Goal: Transaction & Acquisition: Purchase product/service

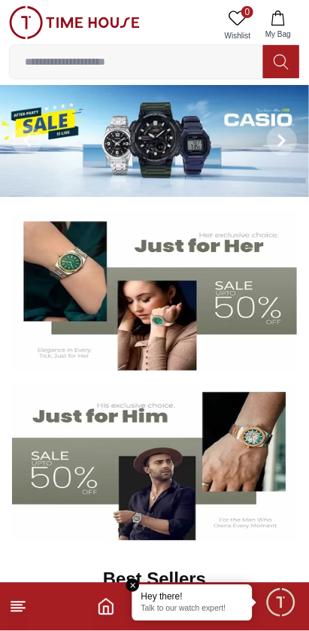
click at [16, 611] on line at bounding box center [16, 611] width 11 height 0
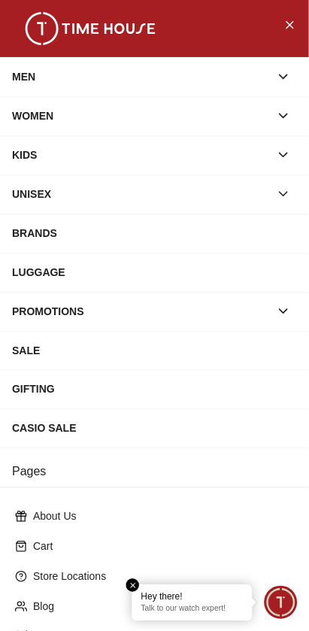
click at [53, 73] on div "MEN" at bounding box center [141, 76] width 258 height 27
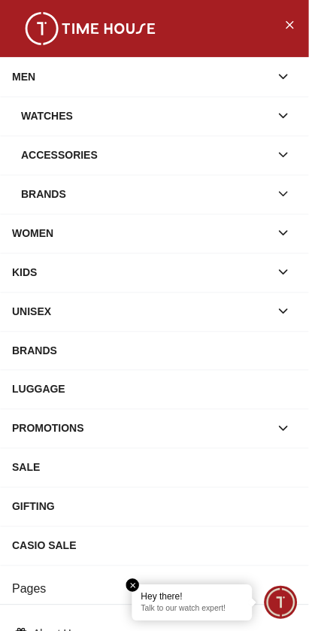
click at [50, 195] on div "Brands" at bounding box center [145, 193] width 249 height 27
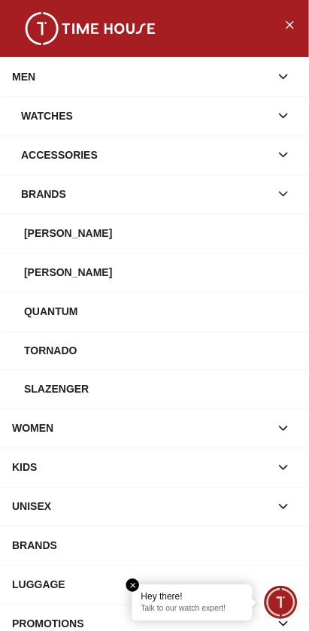
click at [50, 347] on div "Tornado" at bounding box center [160, 350] width 273 height 27
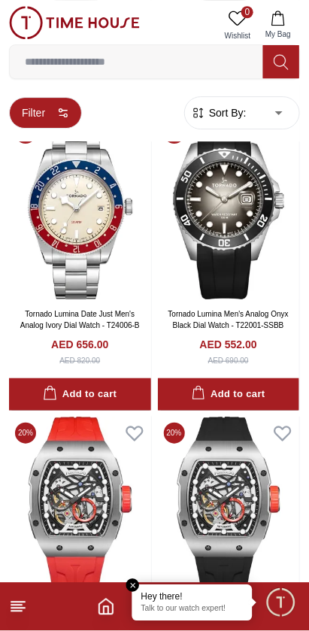
click at [39, 108] on button "Filter" at bounding box center [45, 113] width 73 height 32
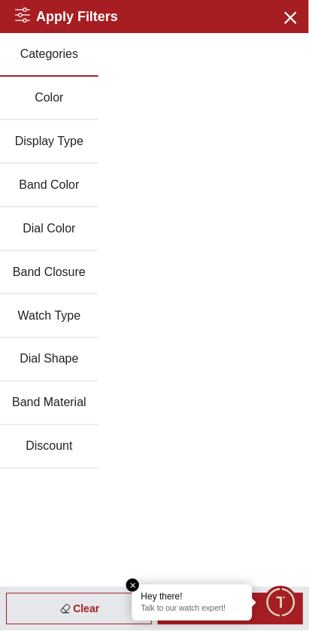
click at [38, 320] on button "Watch Type" at bounding box center [49, 317] width 99 height 44
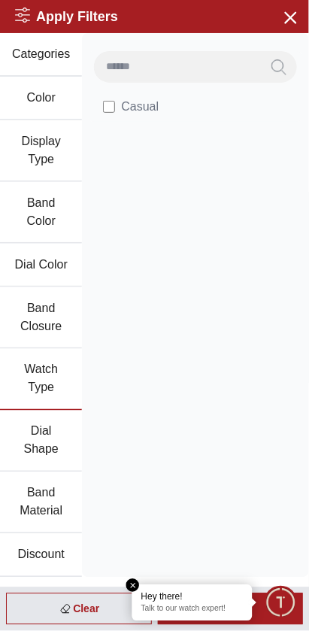
click at [24, 321] on button "Band Closure" at bounding box center [41, 318] width 82 height 62
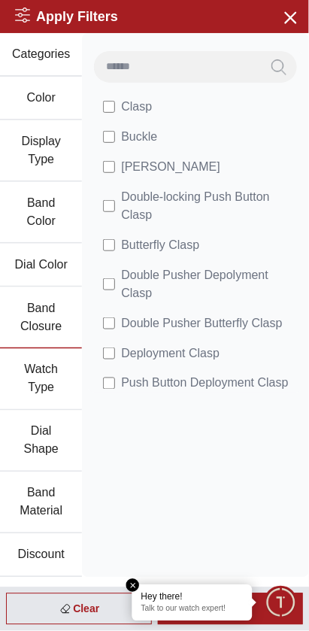
click at [23, 268] on button "Dial Color" at bounding box center [41, 266] width 82 height 44
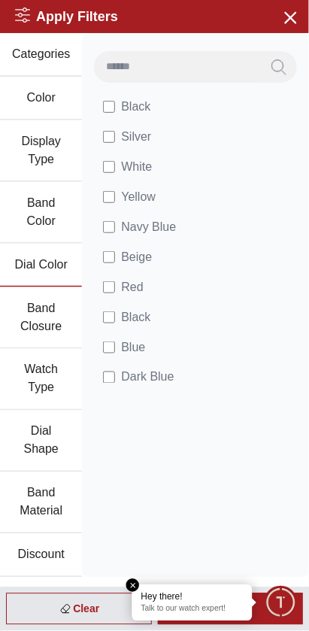
click at [32, 205] on button "Band Color" at bounding box center [41, 213] width 82 height 62
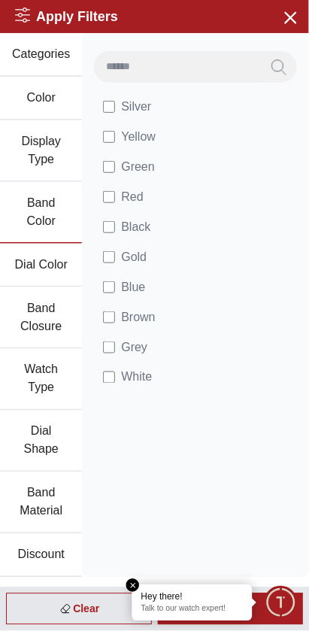
click at [32, 147] on button "Display Type" at bounding box center [41, 151] width 82 height 62
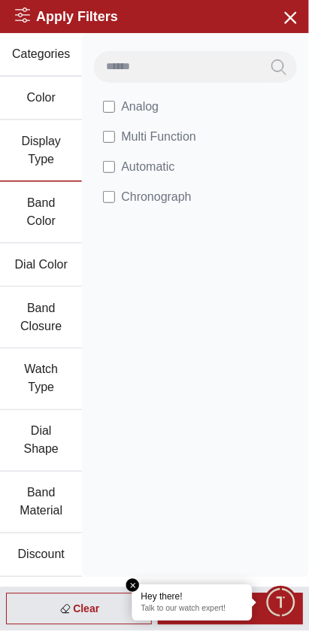
click at [38, 86] on button "Color" at bounding box center [41, 99] width 82 height 44
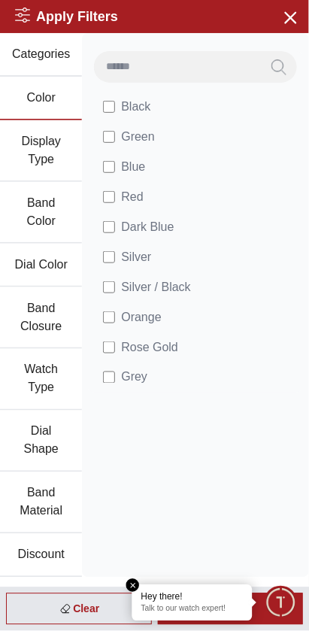
click at [55, 488] on button "Band Material" at bounding box center [41, 503] width 82 height 62
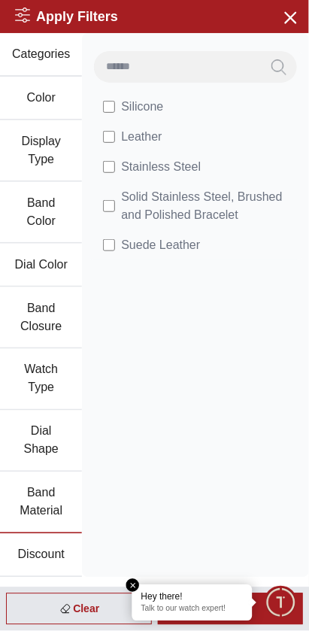
click at [42, 544] on button "Discount" at bounding box center [41, 556] width 82 height 44
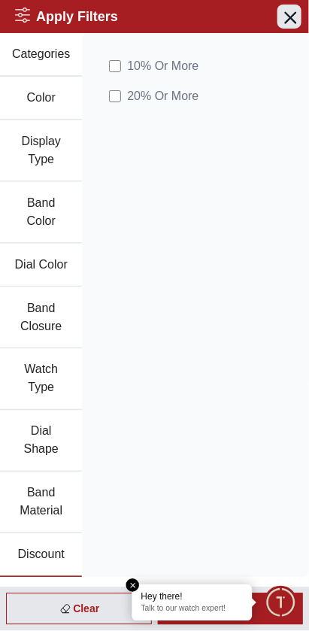
click at [287, 11] on icon "button" at bounding box center [289, 17] width 19 height 19
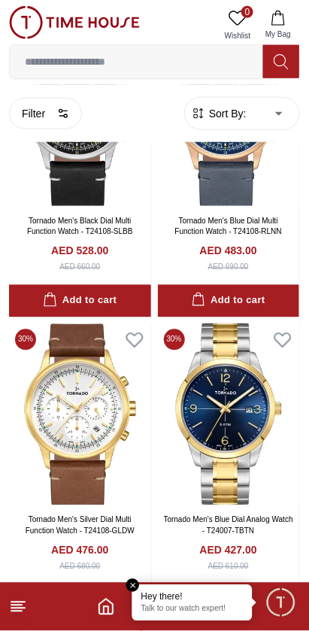
scroll to position [6112, 0]
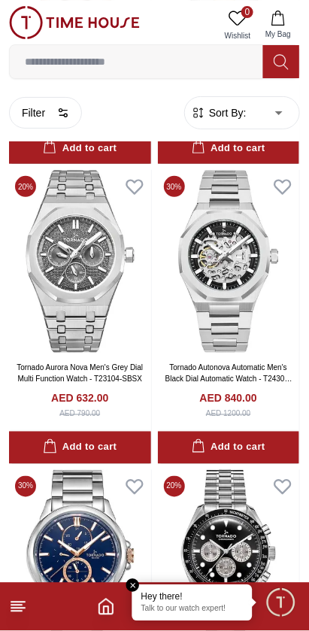
scroll to position [12960, 0]
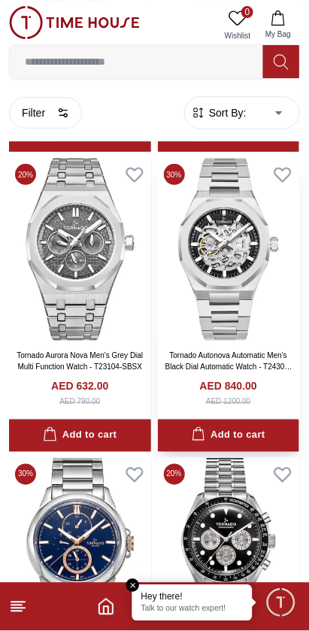
click at [260, 371] on link "Tornado Autonova Automatic Men's Black Dial Automatic Watch - T24303-SBSB" at bounding box center [228, 366] width 127 height 31
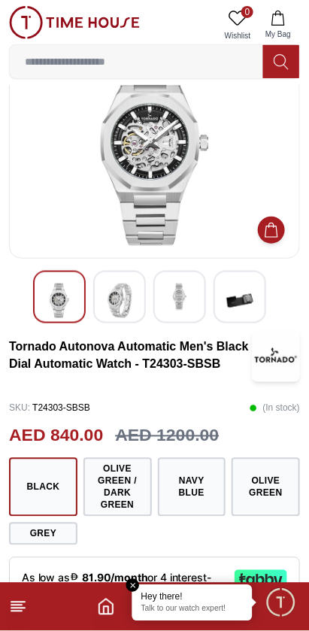
scroll to position [63, 0]
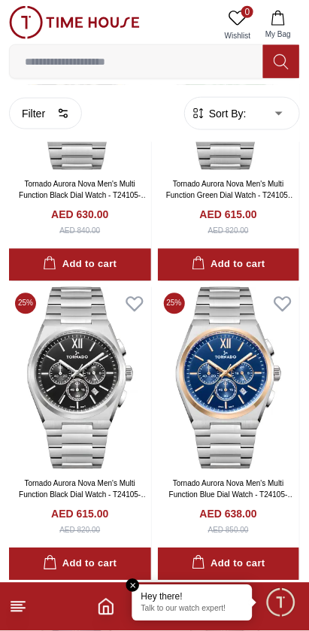
scroll to position [2475, 0]
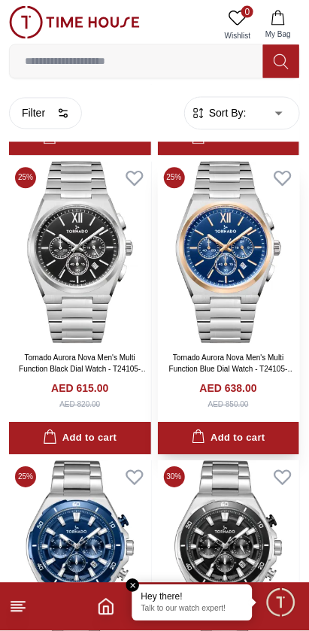
click at [217, 344] on img at bounding box center [229, 253] width 142 height 183
